Goal: Information Seeking & Learning: Learn about a topic

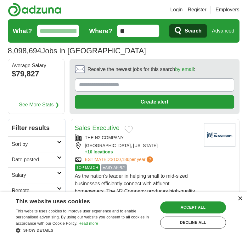
click at [239, 199] on div "×" at bounding box center [240, 198] width 5 height 5
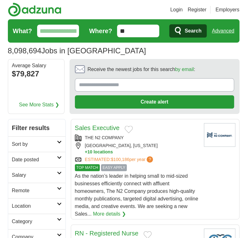
click at [109, 215] on link "More details ❯" at bounding box center [109, 214] width 33 height 8
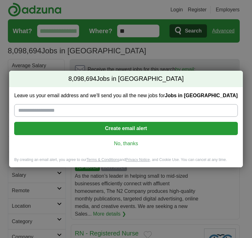
click at [135, 142] on link "No, thanks" at bounding box center [125, 143] width 213 height 7
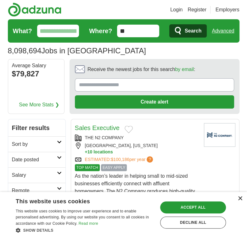
click at [240, 199] on div "×" at bounding box center [240, 198] width 5 height 5
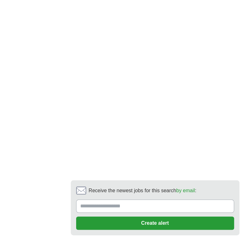
scroll to position [1483, 0]
